Goal: Browse casually: Explore the website without a specific task or goal

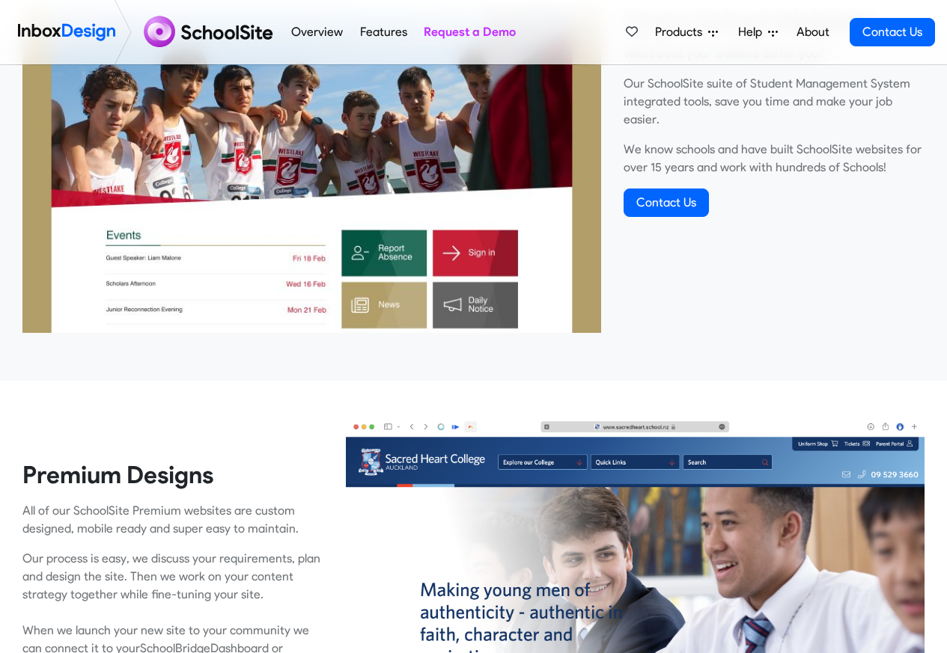
scroll to position [629, 0]
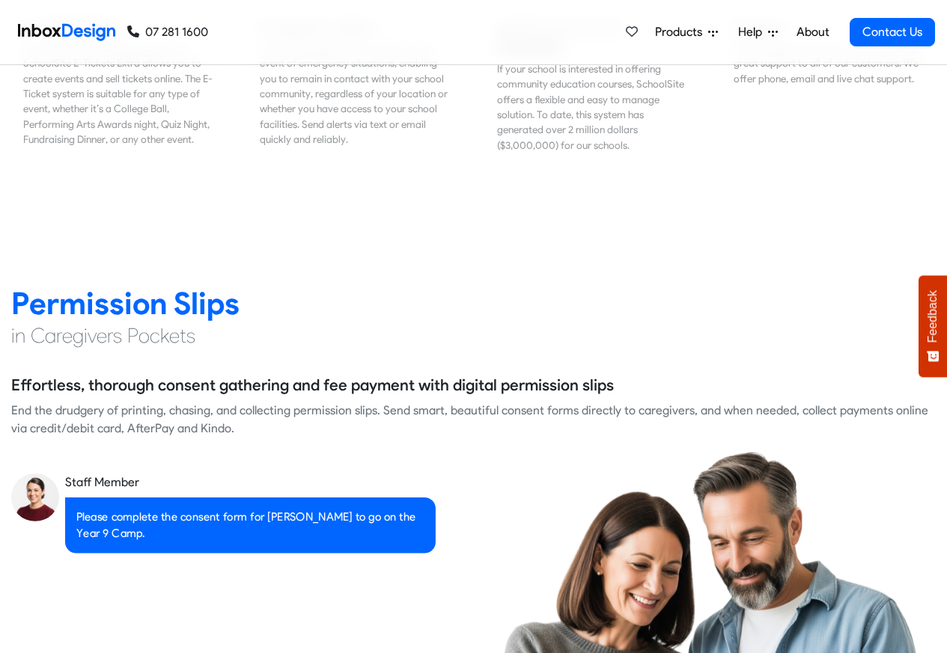
scroll to position [1886, 0]
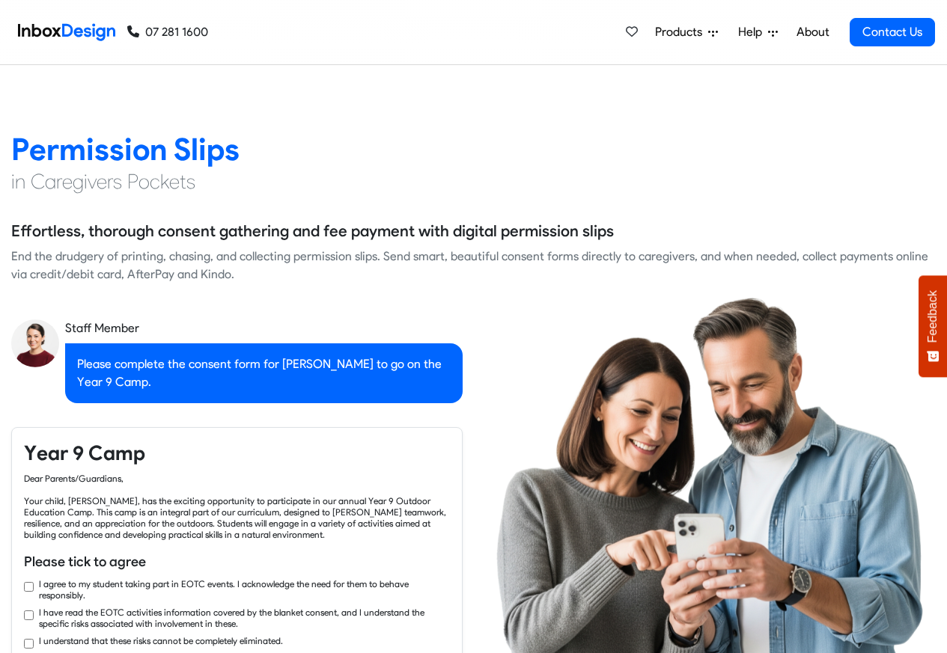
checkbox input "true"
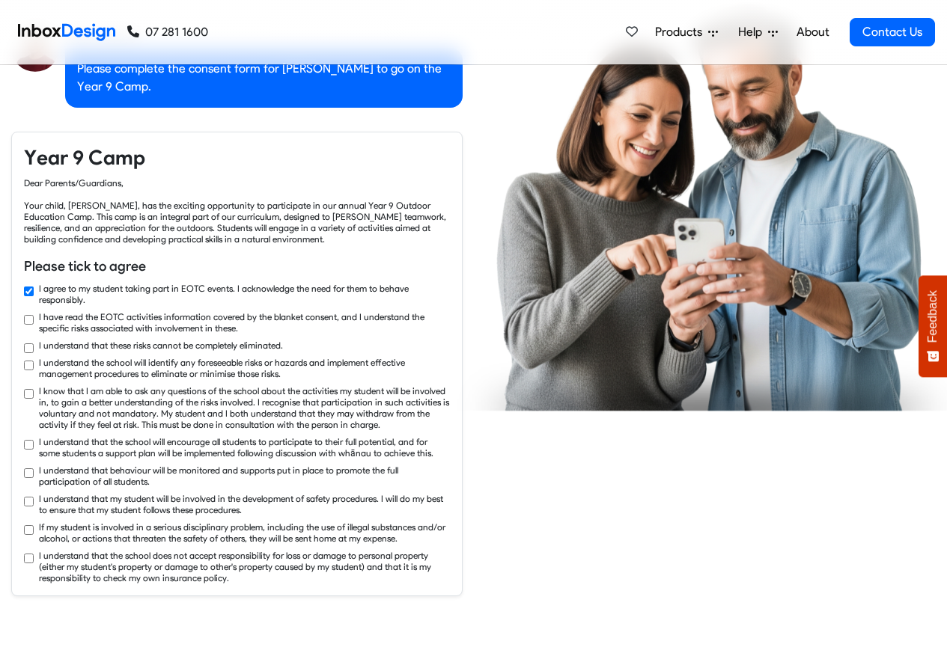
checkbox input "true"
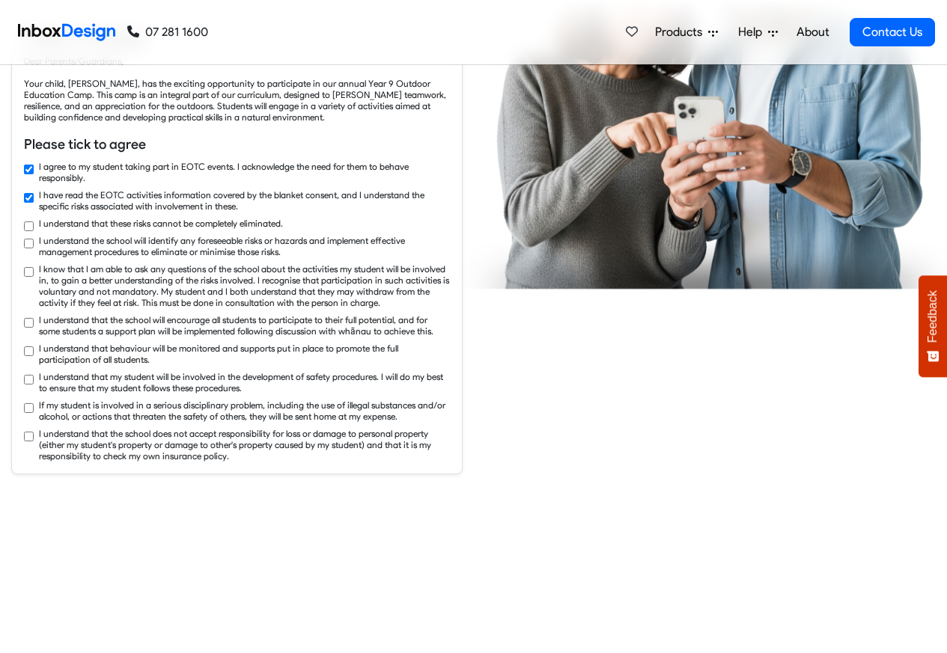
checkbox input "true"
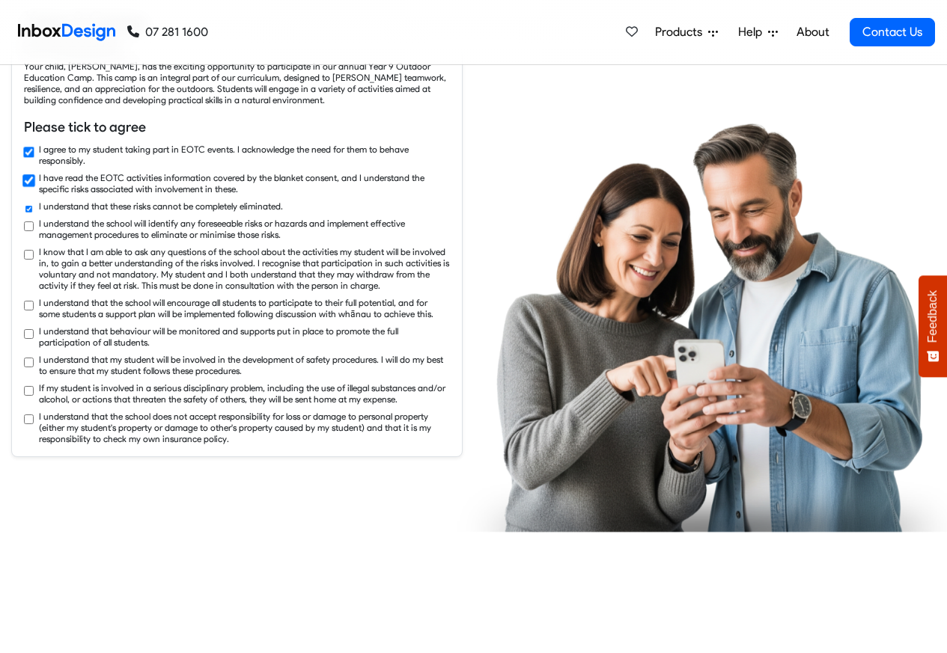
checkbox input "true"
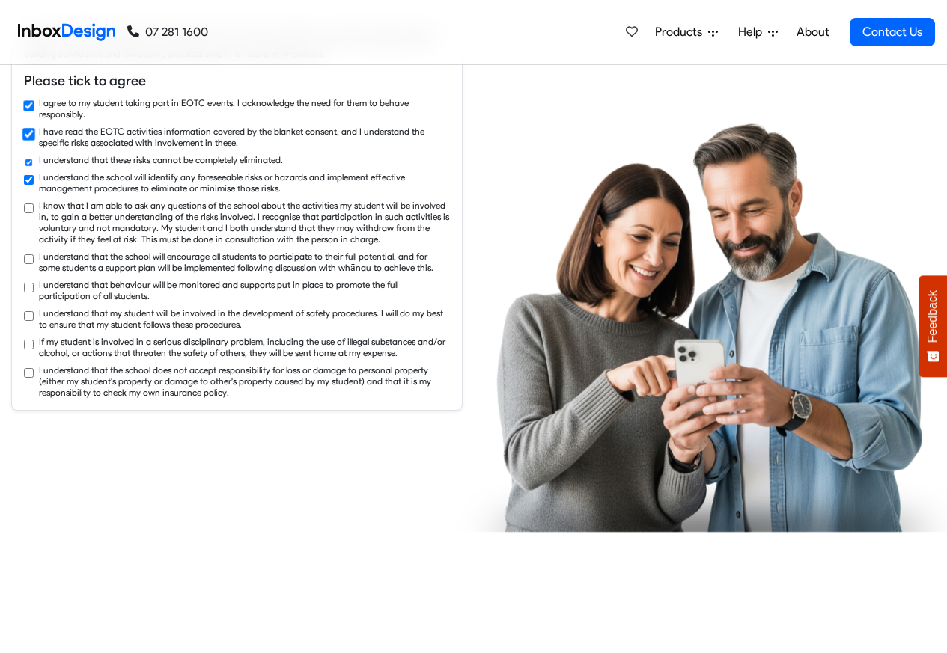
checkbox input "true"
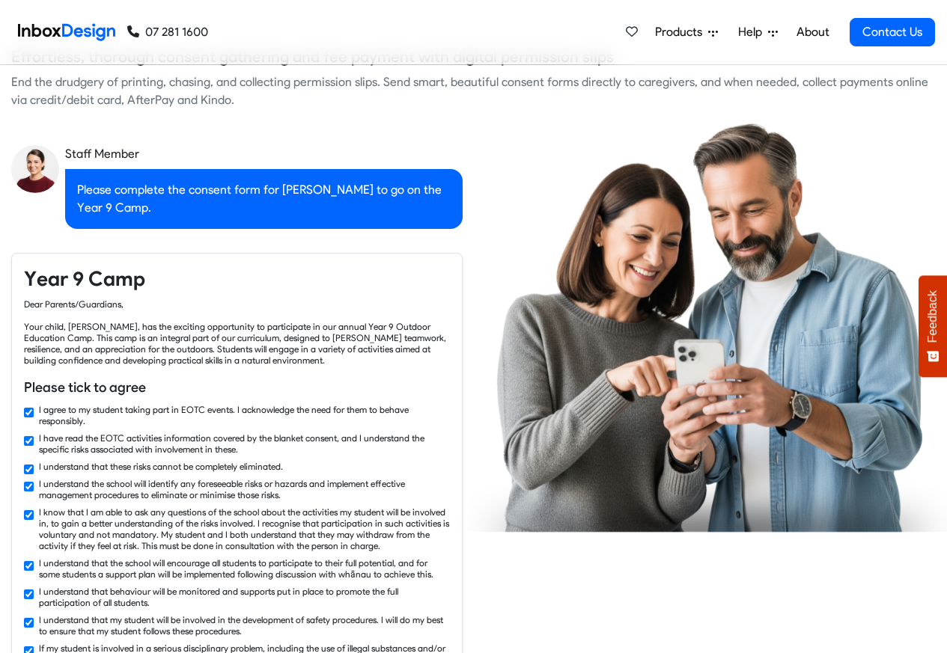
checkbox input "false"
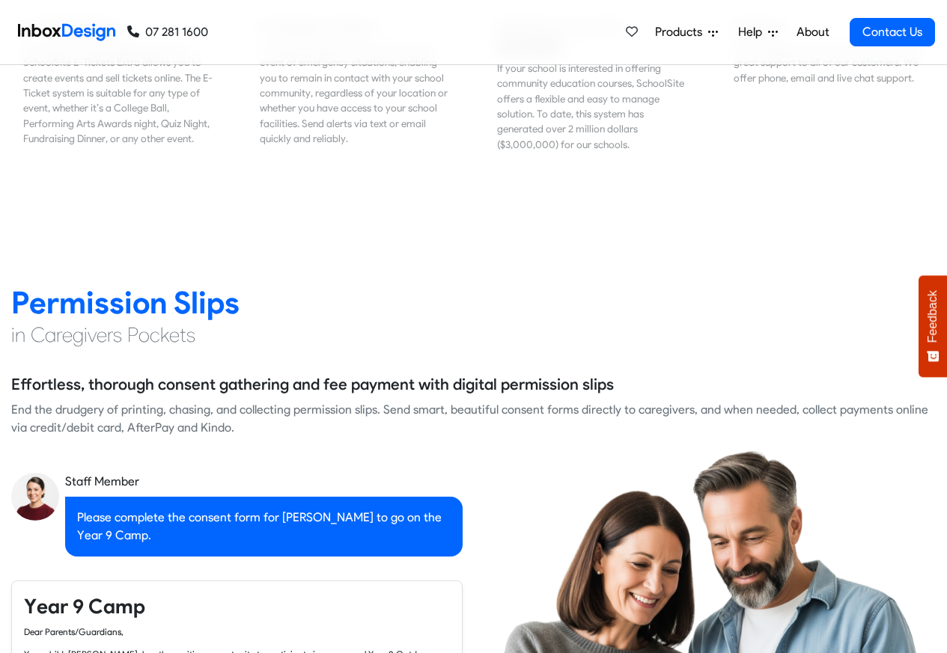
checkbox input "false"
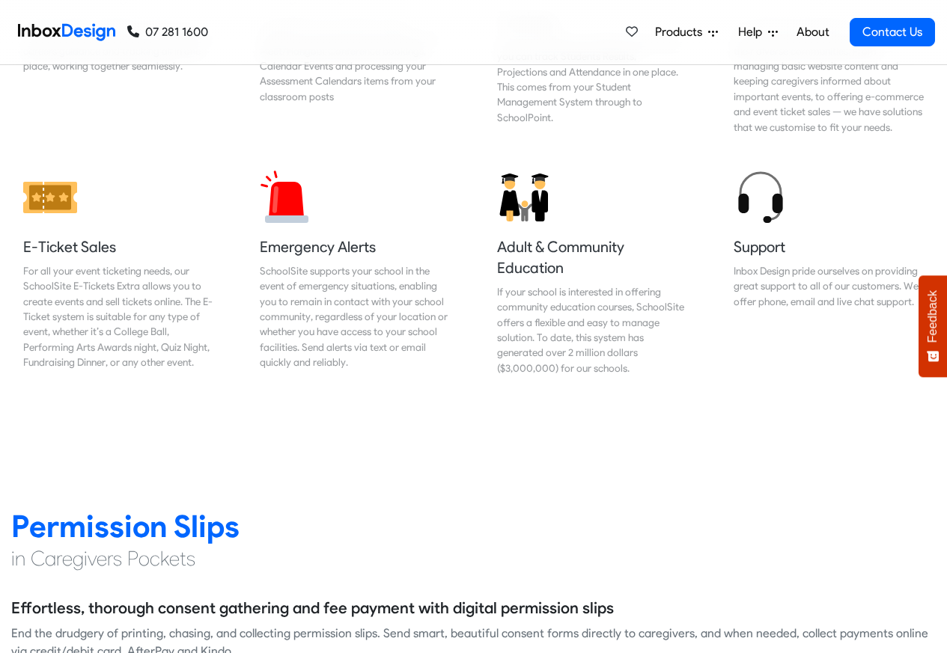
checkbox input "false"
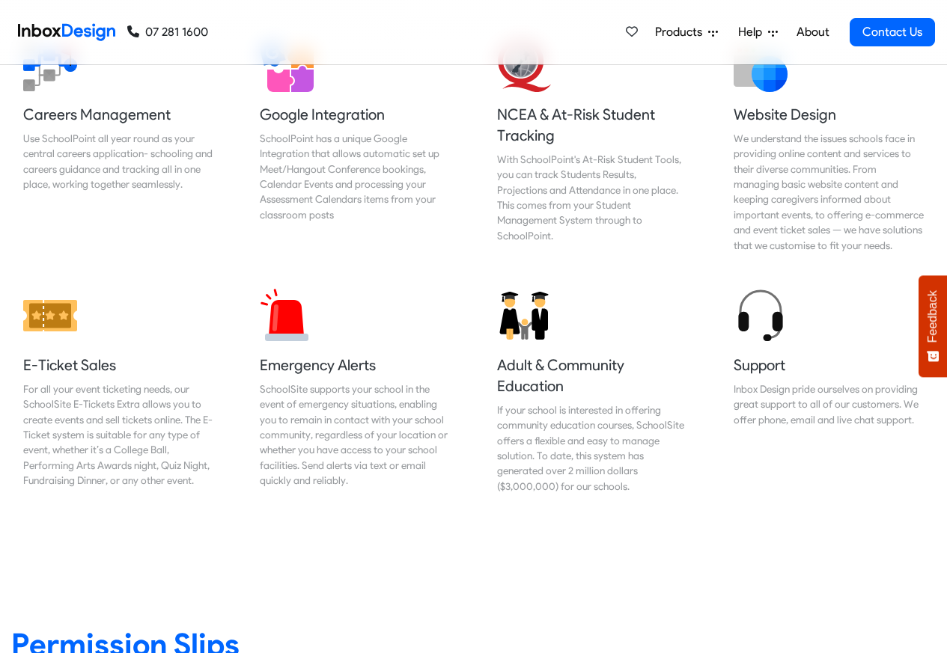
checkbox input "false"
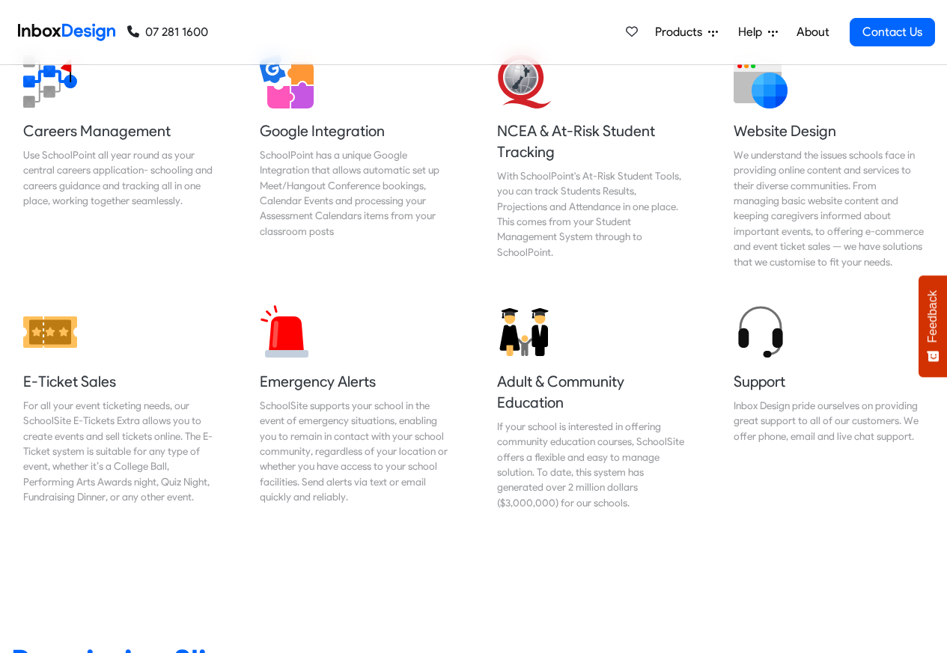
checkbox input "false"
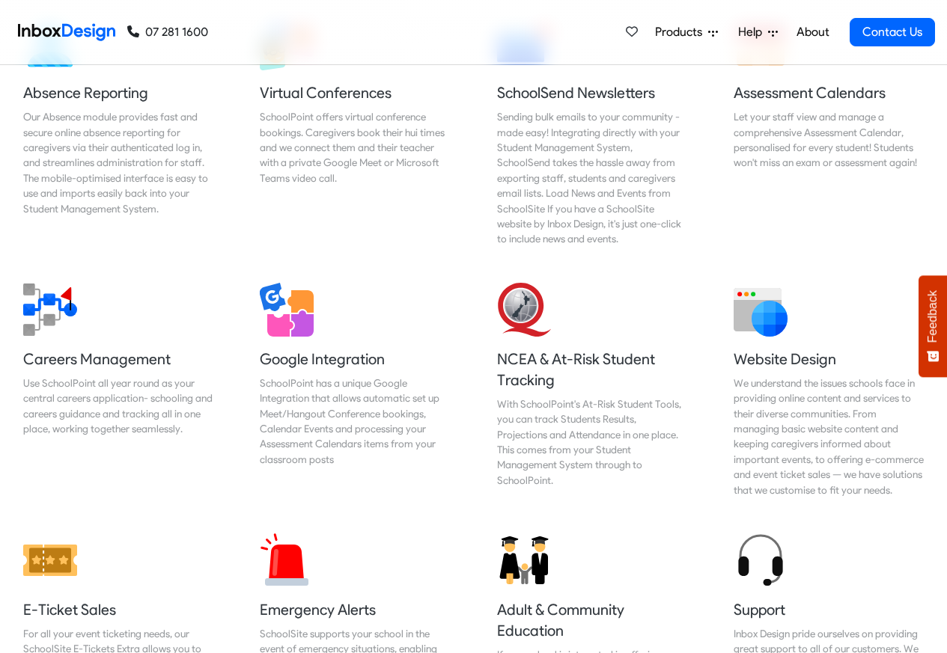
checkbox input "false"
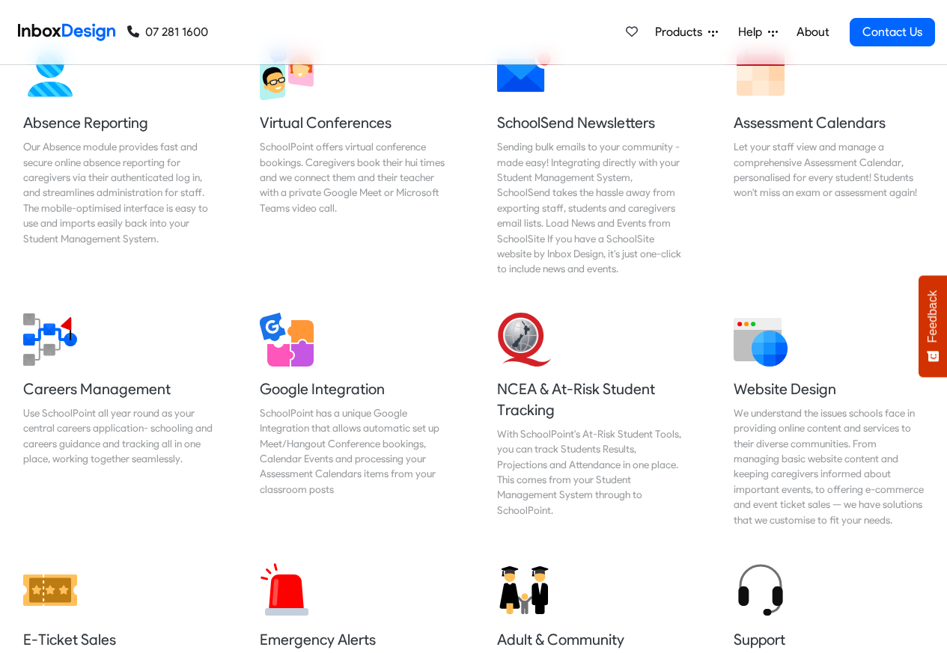
checkbox input "false"
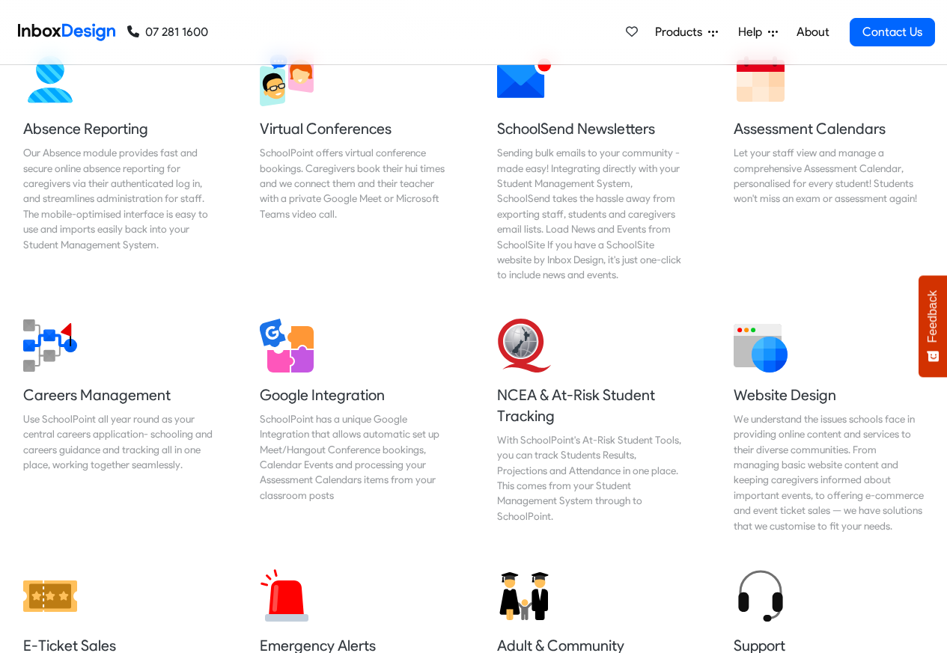
checkbox input "false"
